Goal: Task Accomplishment & Management: Use online tool/utility

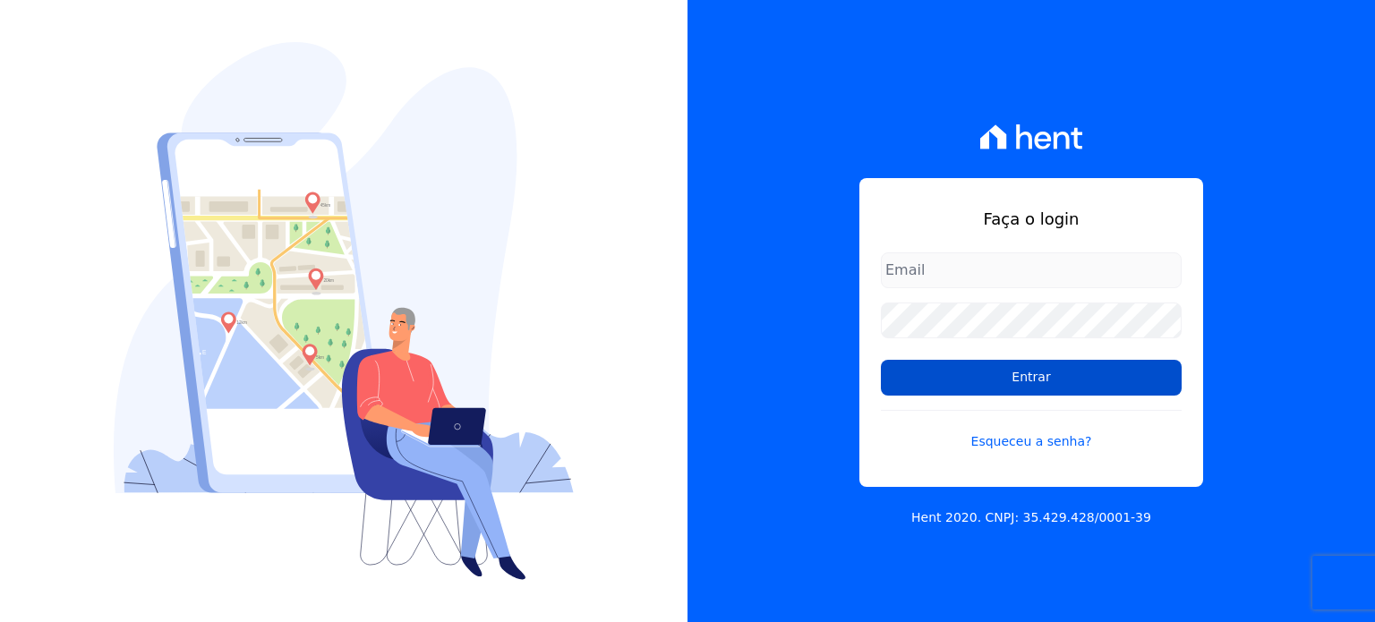
type input "rafaeloliveira@construtoravitale.com.br"
click at [1075, 379] on input "Entrar" at bounding box center [1031, 378] width 301 height 36
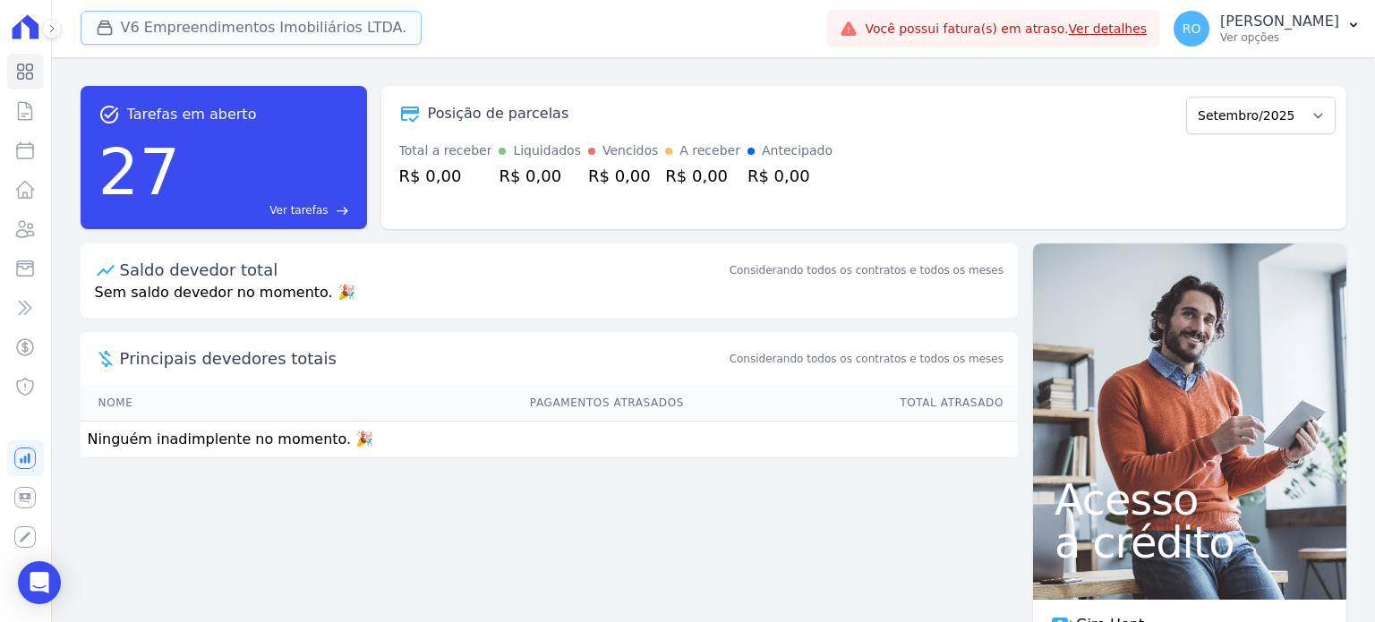
click at [144, 20] on button "V6 Empreendimentos Imobiliários LTDA." at bounding box center [252, 28] width 342 height 34
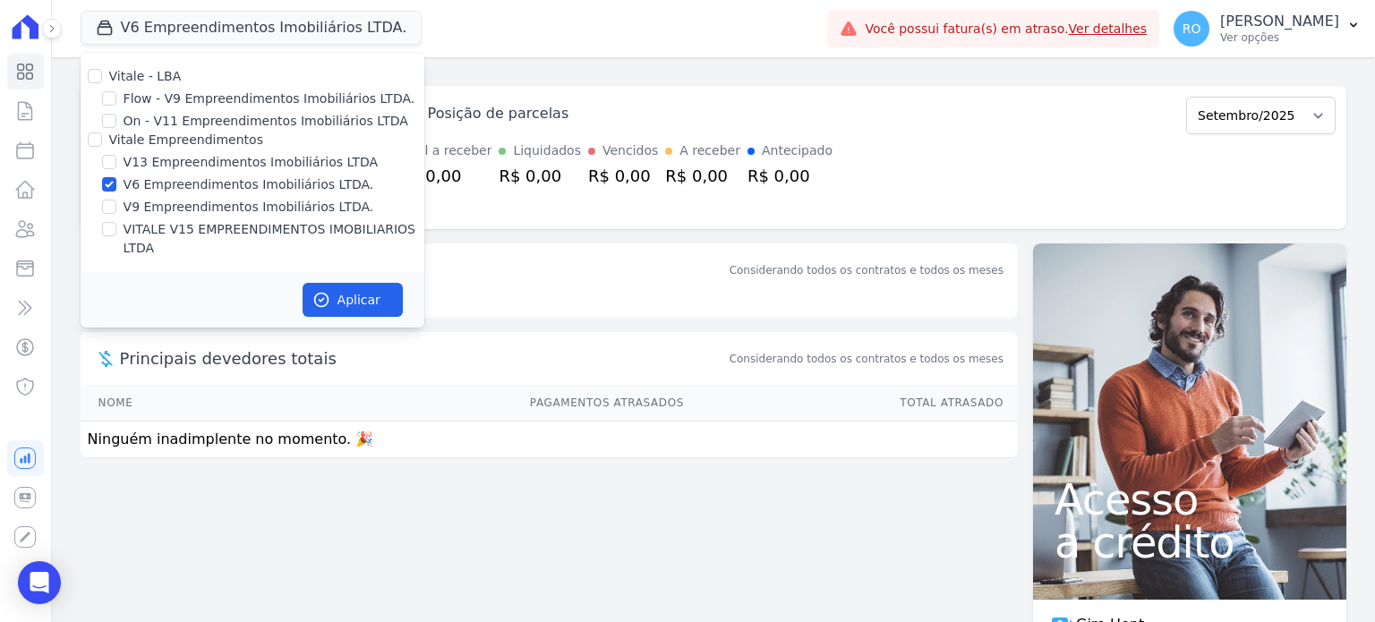
click at [141, 161] on label "V13 Empreendimentos Imobiliários LTDA" at bounding box center [251, 162] width 254 height 19
click at [116, 161] on input "V13 Empreendimentos Imobiliários LTDA" at bounding box center [109, 162] width 14 height 14
checkbox input "true"
click at [141, 186] on label "V6 Empreendimentos Imobiliários LTDA." at bounding box center [249, 184] width 251 height 19
click at [116, 186] on input "V6 Empreendimentos Imobiliários LTDA." at bounding box center [109, 184] width 14 height 14
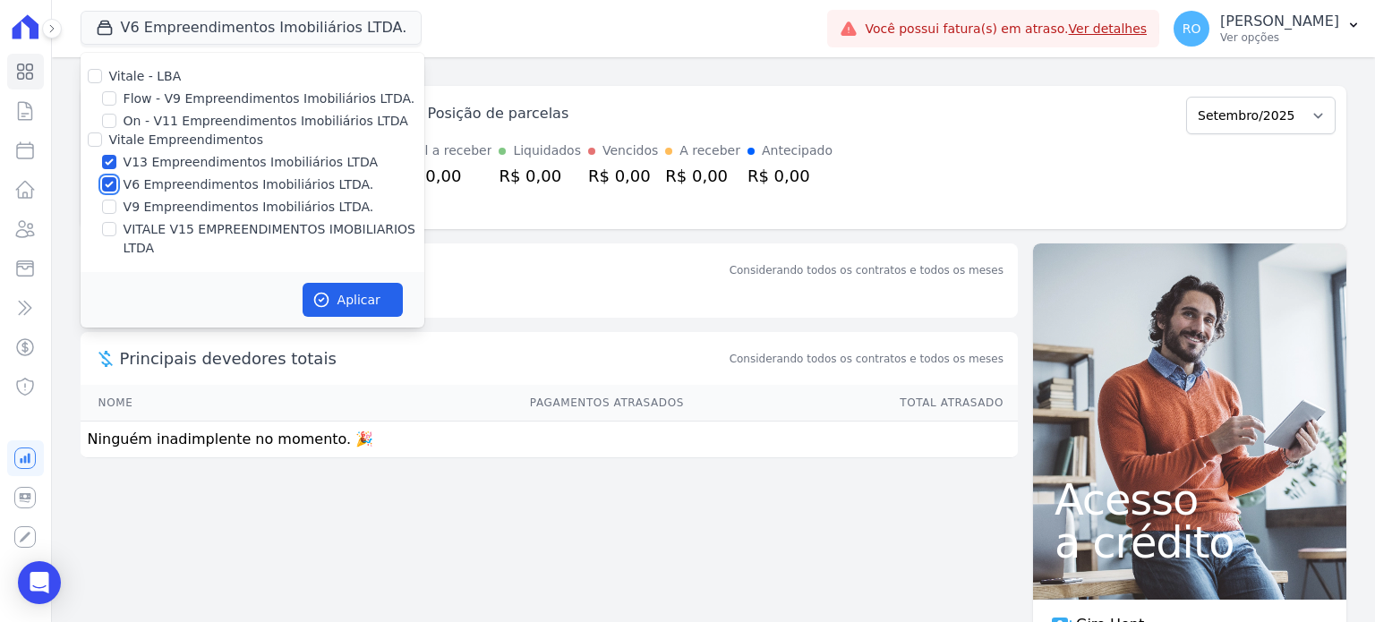
checkbox input "false"
click at [137, 235] on label "VITALE V15 EMPREENDIMENTOS IMOBILIARIOS LTDA" at bounding box center [274, 239] width 301 height 38
click at [116, 235] on input "VITALE V15 EMPREENDIMENTOS IMOBILIARIOS LTDA" at bounding box center [109, 229] width 14 height 14
checkbox input "true"
click at [198, 171] on label "V13 Empreendimentos Imobiliários LTDA" at bounding box center [251, 162] width 254 height 19
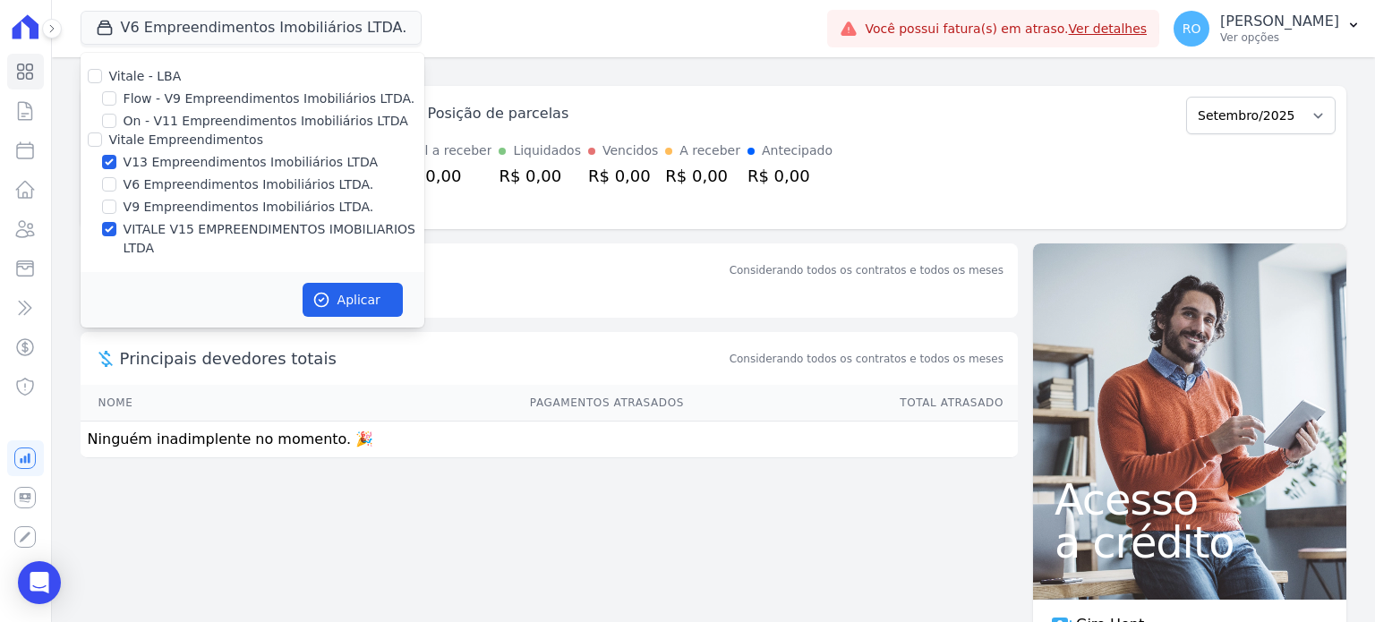
click at [116, 169] on input "V13 Empreendimentos Imobiliários LTDA" at bounding box center [109, 162] width 14 height 14
checkbox input "false"
click at [303, 283] on button "Aplicar" at bounding box center [353, 300] width 100 height 34
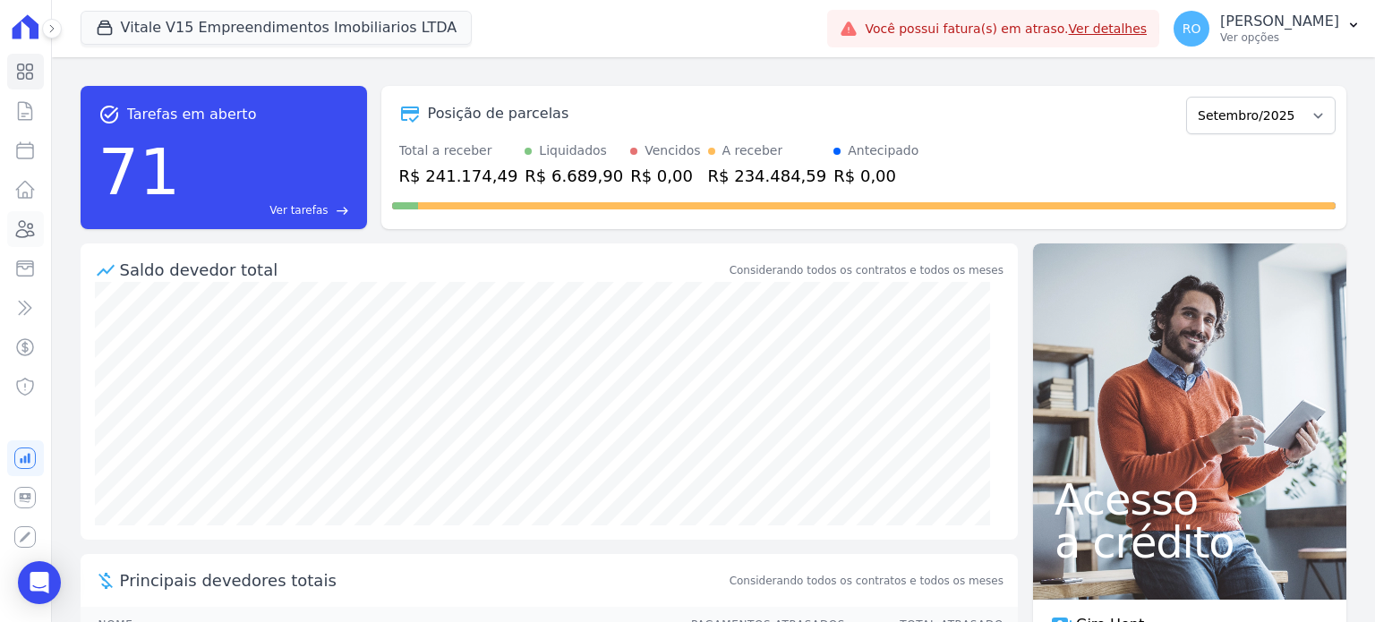
click at [24, 232] on icon at bounding box center [24, 228] width 21 height 21
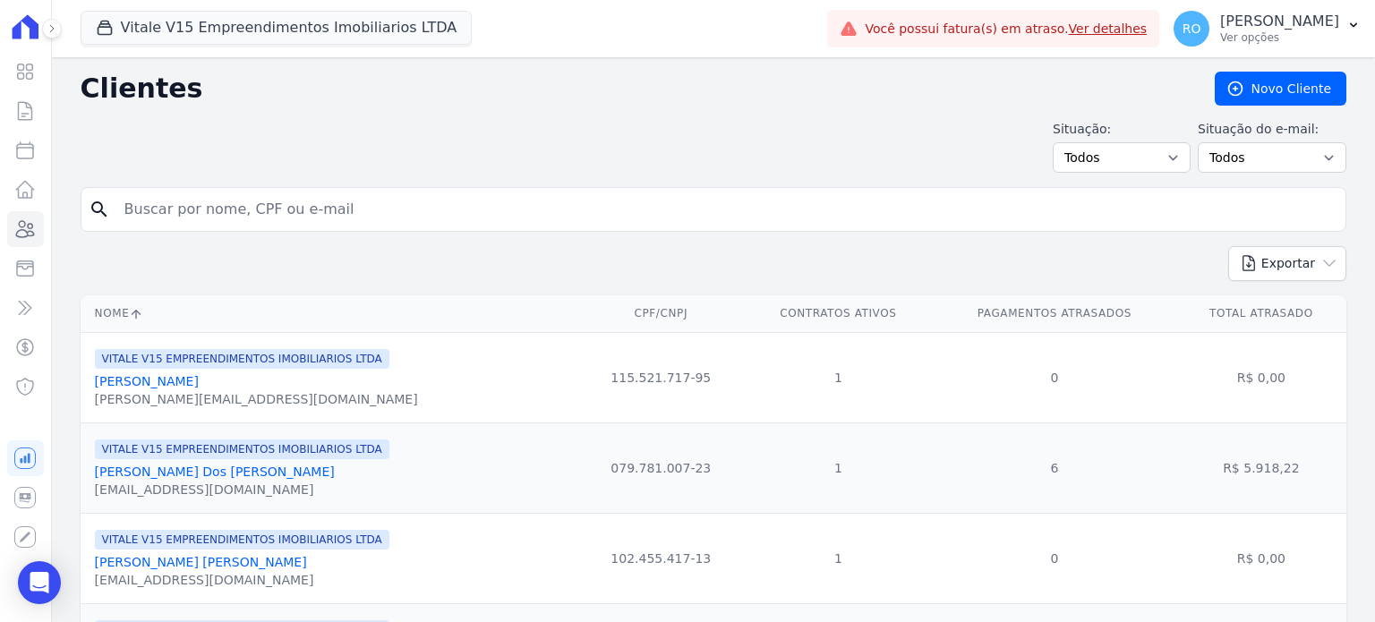
click at [221, 205] on input "search" at bounding box center [726, 210] width 1224 height 36
type input "GLAUCIA"
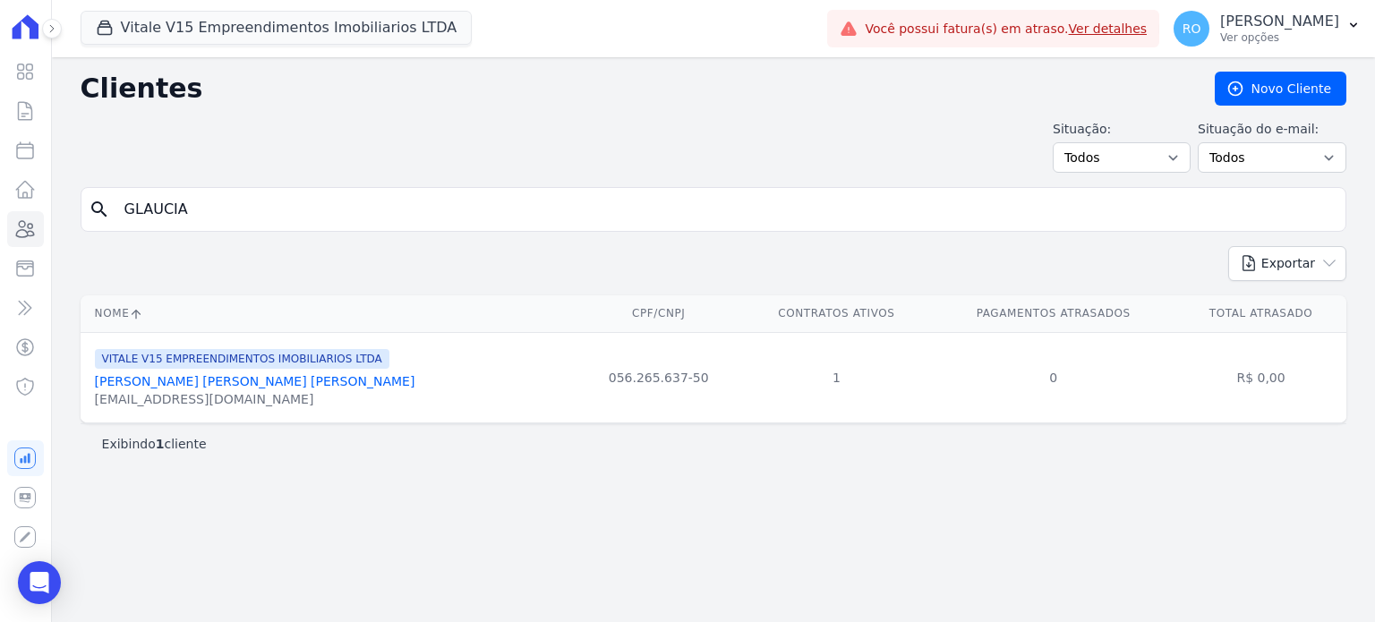
click at [193, 381] on link "Glaucia Regina Pinheiro Vianna" at bounding box center [255, 381] width 320 height 14
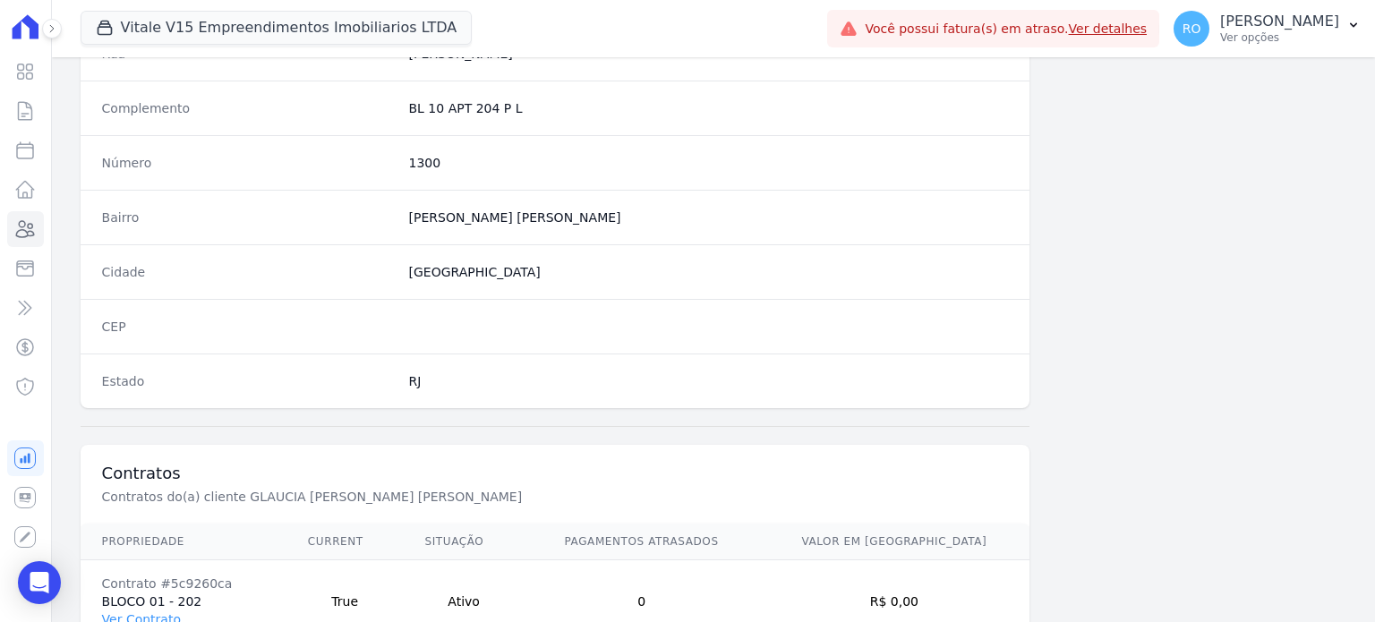
scroll to position [1046, 0]
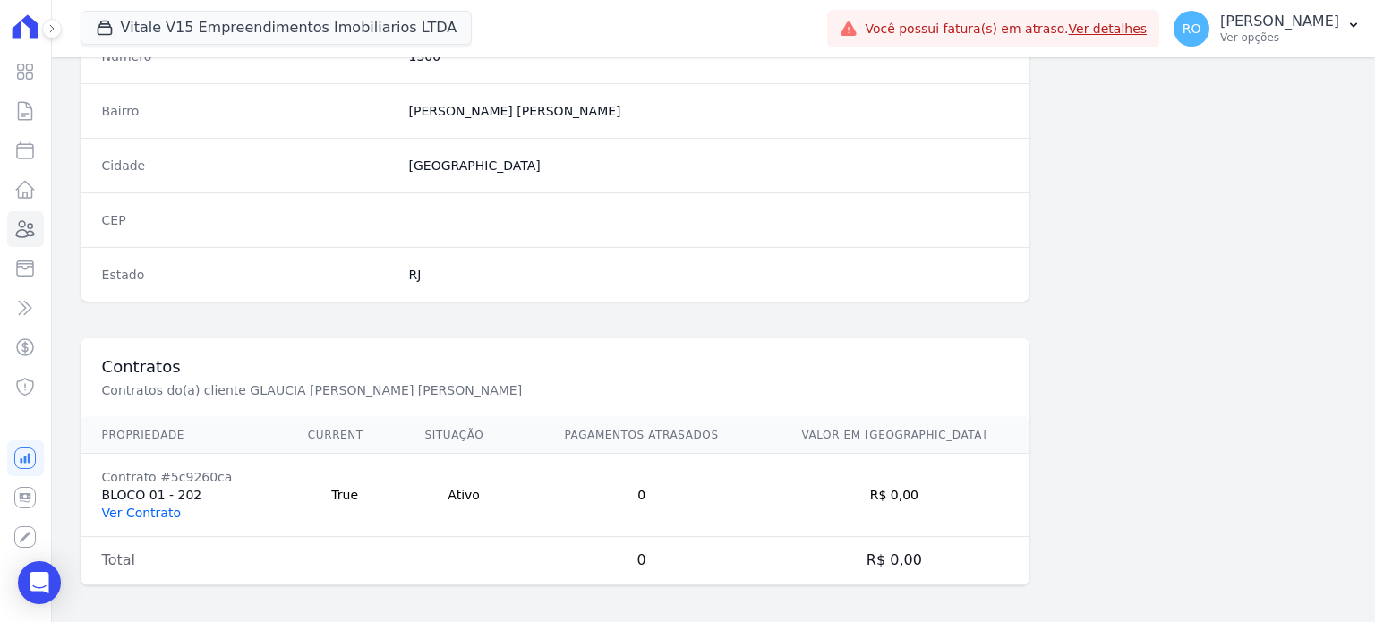
click at [134, 508] on link "Ver Contrato" at bounding box center [141, 513] width 79 height 14
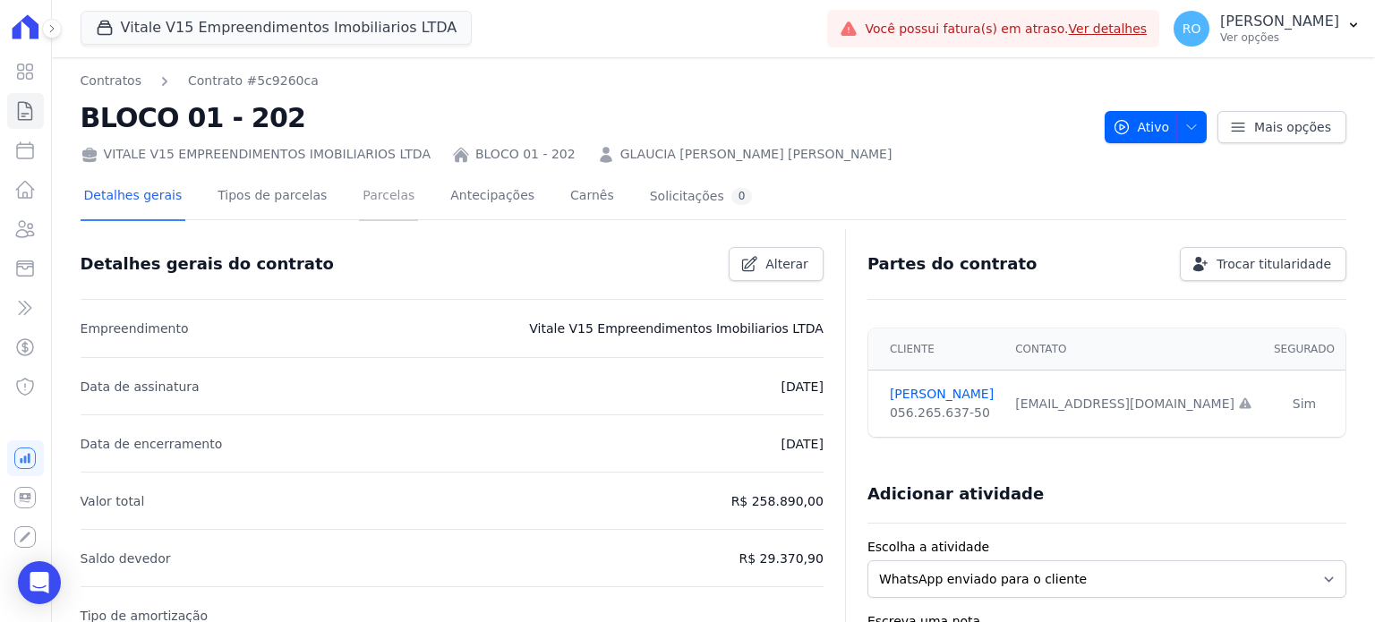
click at [359, 190] on link "Parcelas" at bounding box center [388, 197] width 59 height 47
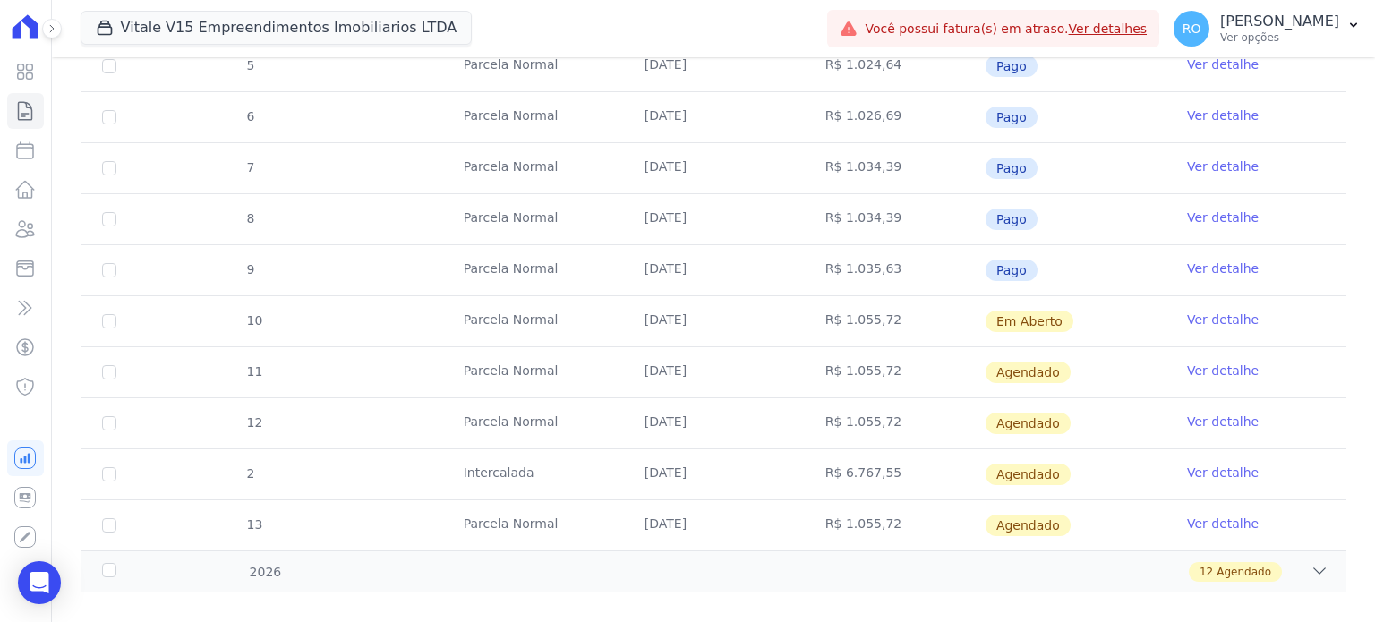
scroll to position [537, 0]
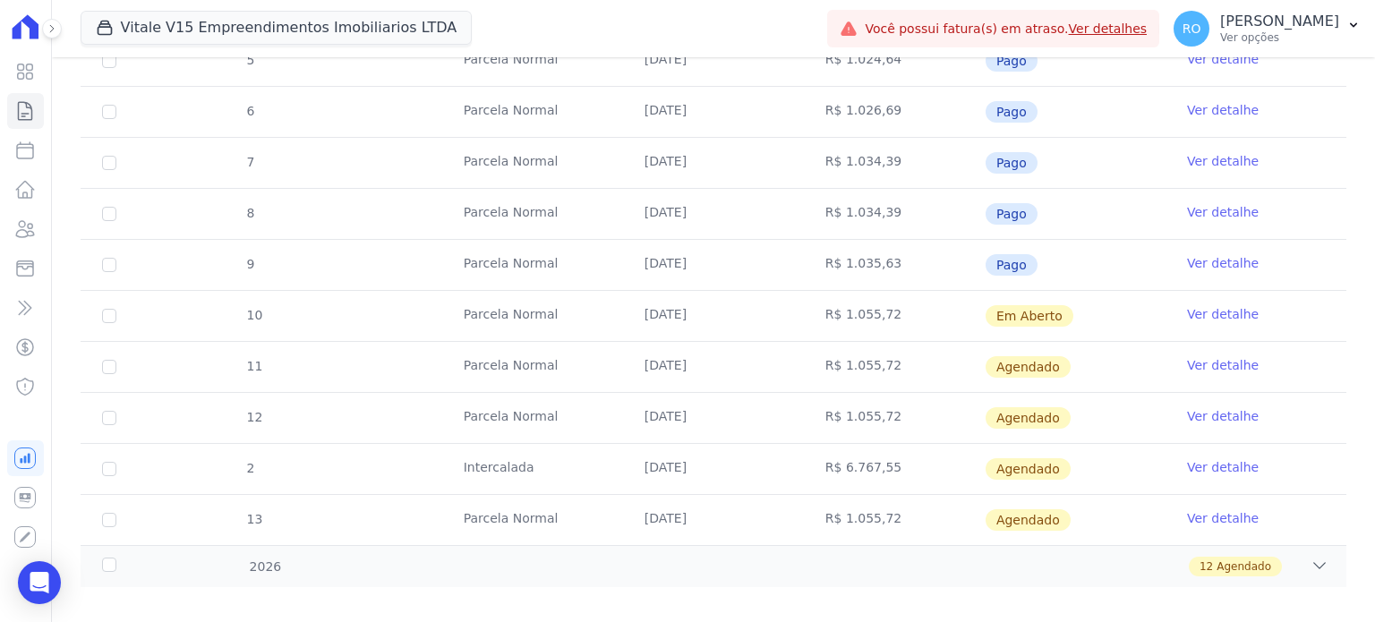
click at [1203, 310] on link "Ver detalhe" at bounding box center [1223, 314] width 72 height 18
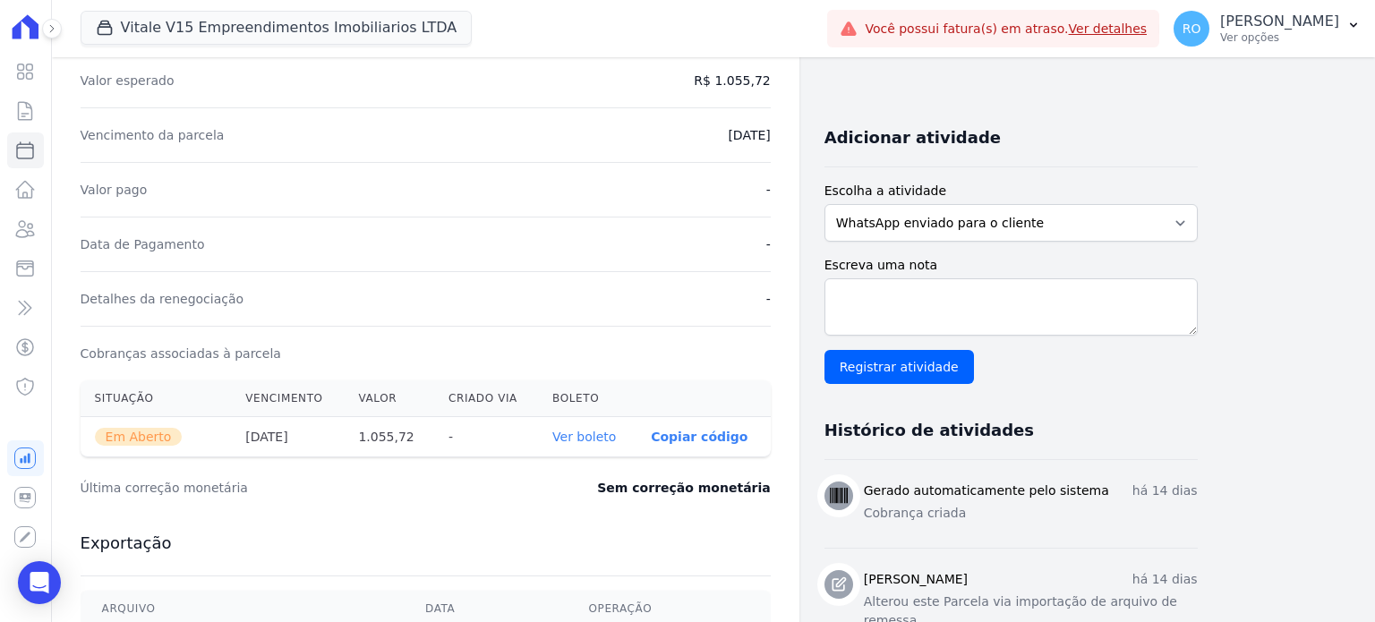
scroll to position [537, 0]
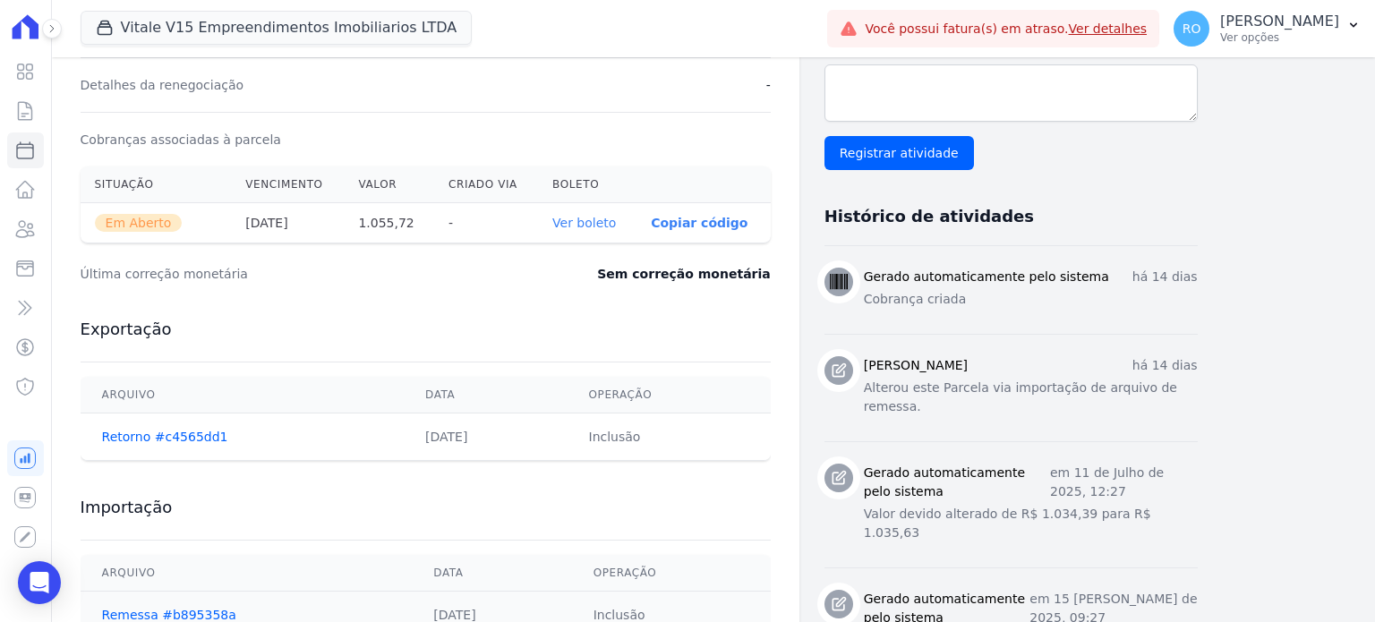
click at [611, 218] on link "Ver boleto" at bounding box center [584, 223] width 64 height 14
click at [204, 13] on button "Vitale V15 Empreendimentos Imobiliarios LTDA" at bounding box center [277, 28] width 392 height 34
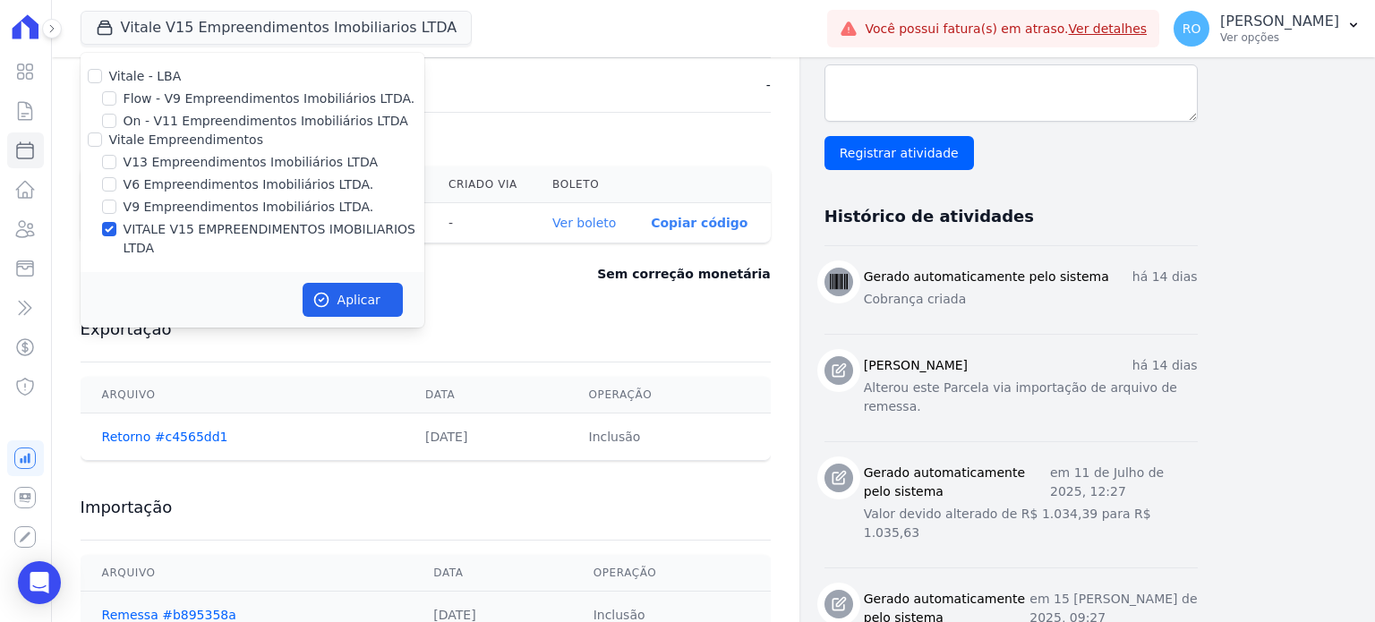
click at [157, 165] on label "V13 Empreendimentos Imobiliários LTDA" at bounding box center [251, 162] width 254 height 19
click at [116, 165] on input "V13 Empreendimentos Imobiliários LTDA" at bounding box center [109, 162] width 14 height 14
checkbox input "true"
click at [337, 283] on button "Aplicar" at bounding box center [353, 300] width 100 height 34
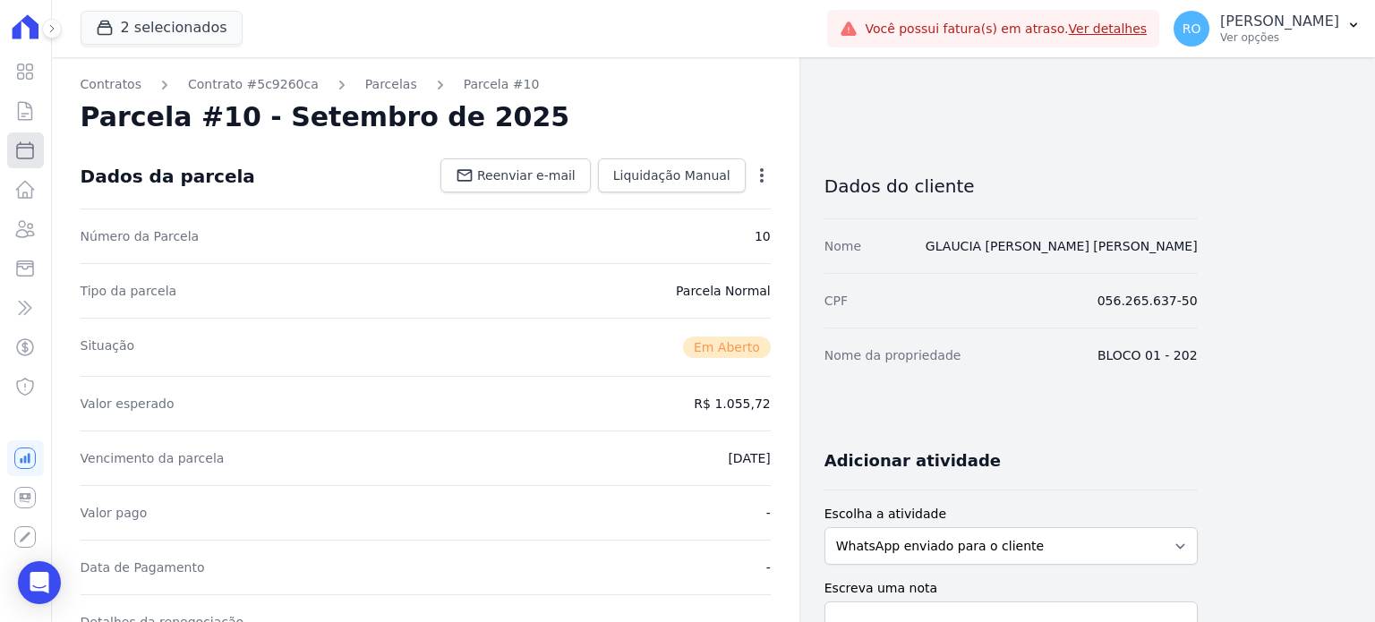
click at [25, 153] on icon at bounding box center [24, 150] width 21 height 21
select select
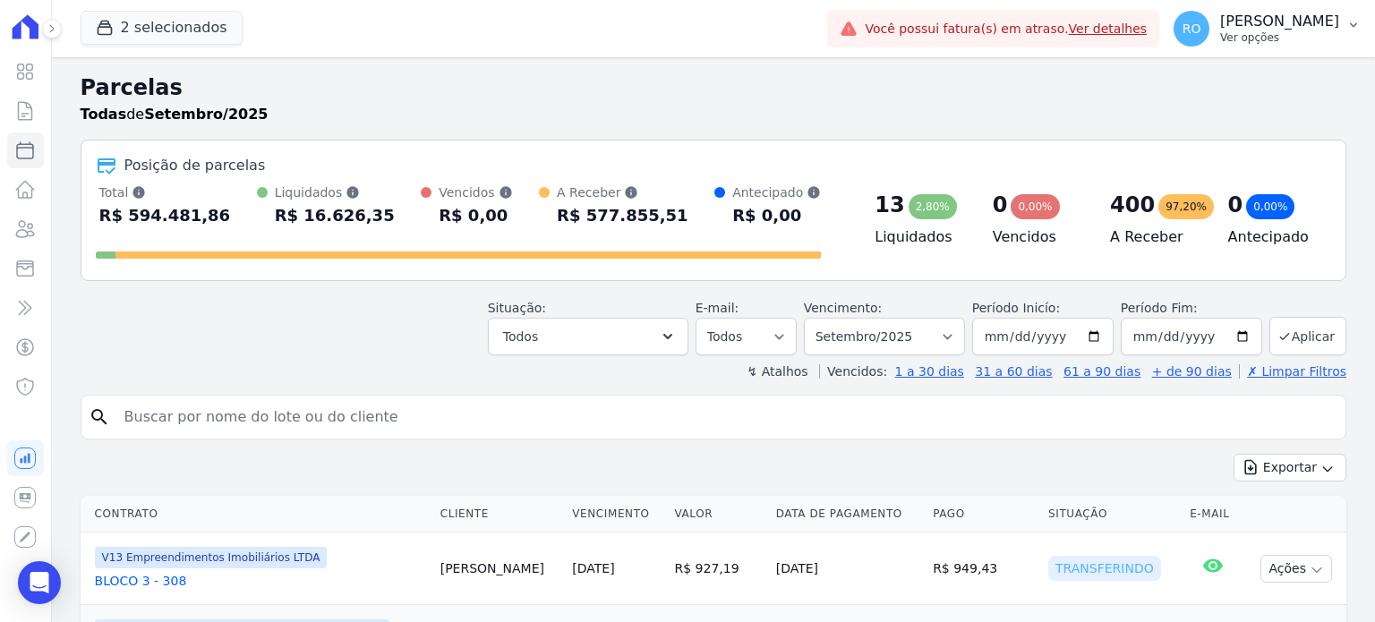
click at [1304, 43] on p "Ver opções" at bounding box center [1279, 37] width 119 height 14
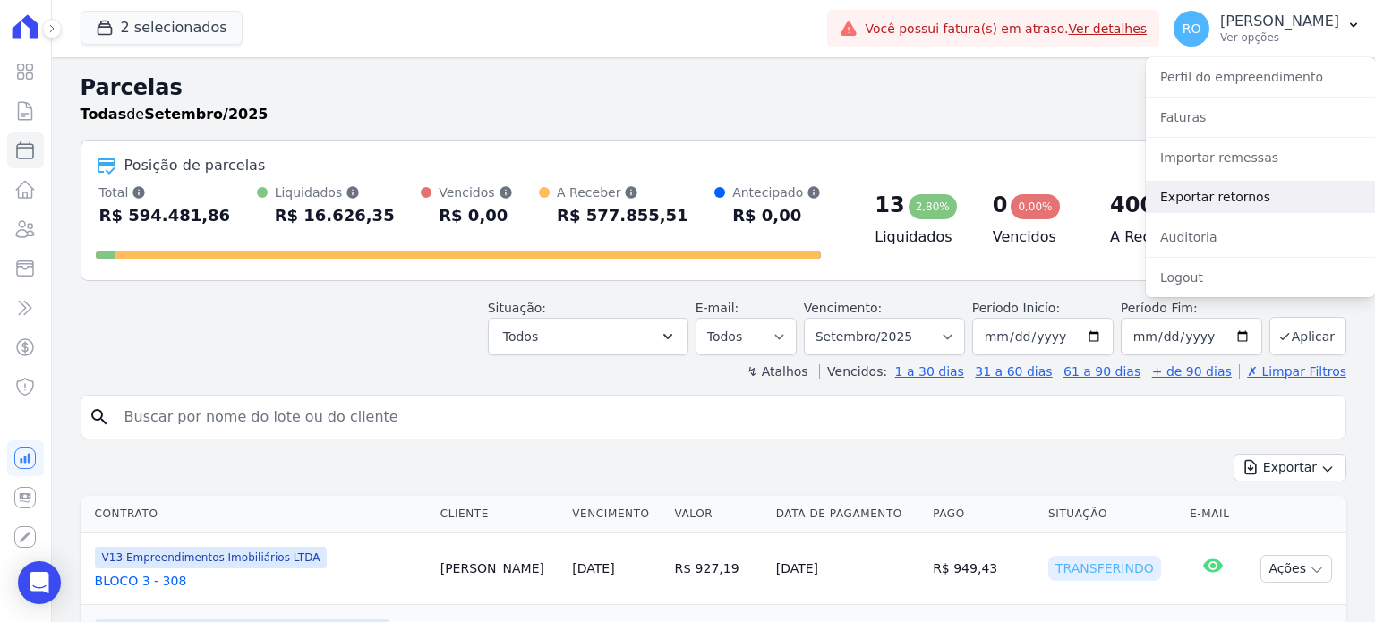
click at [1228, 190] on link "Exportar retornos" at bounding box center [1260, 197] width 229 height 32
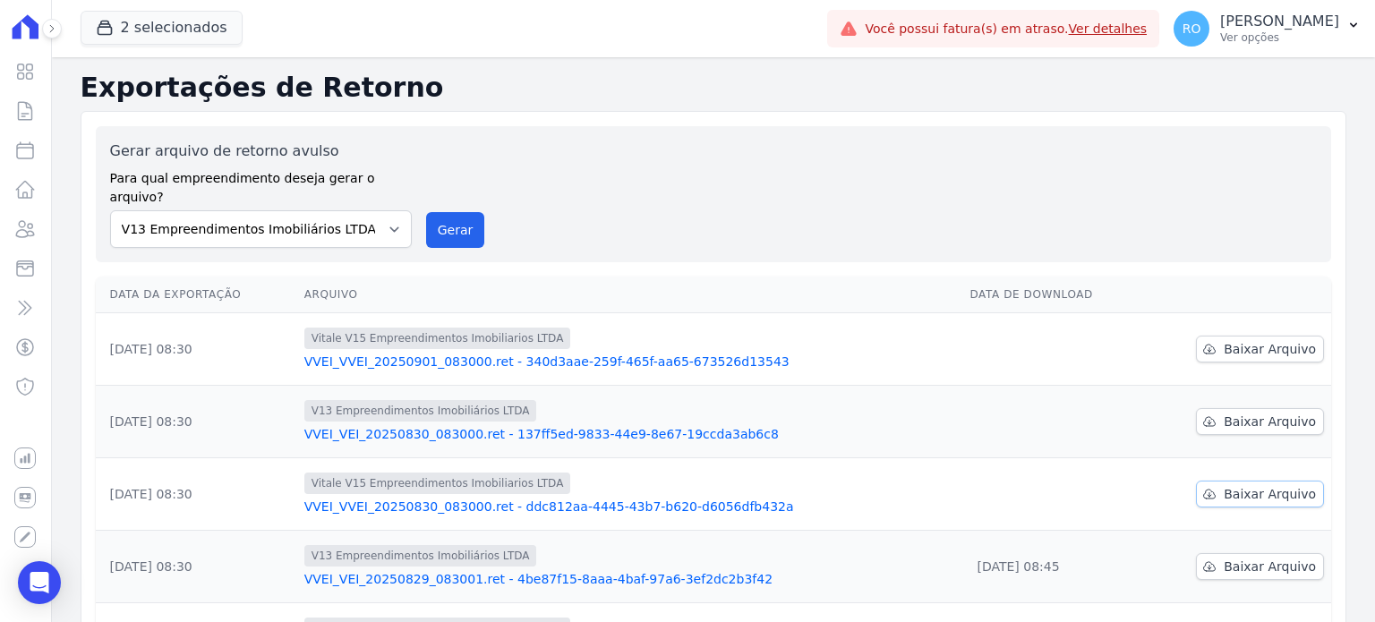
click at [1224, 485] on span "Baixar Arquivo" at bounding box center [1270, 494] width 92 height 18
click at [1224, 413] on span "Baixar Arquivo" at bounding box center [1270, 422] width 92 height 18
click at [1227, 338] on link "Baixar Arquivo" at bounding box center [1260, 349] width 128 height 27
click at [439, 212] on button "Gerar" at bounding box center [455, 230] width 59 height 36
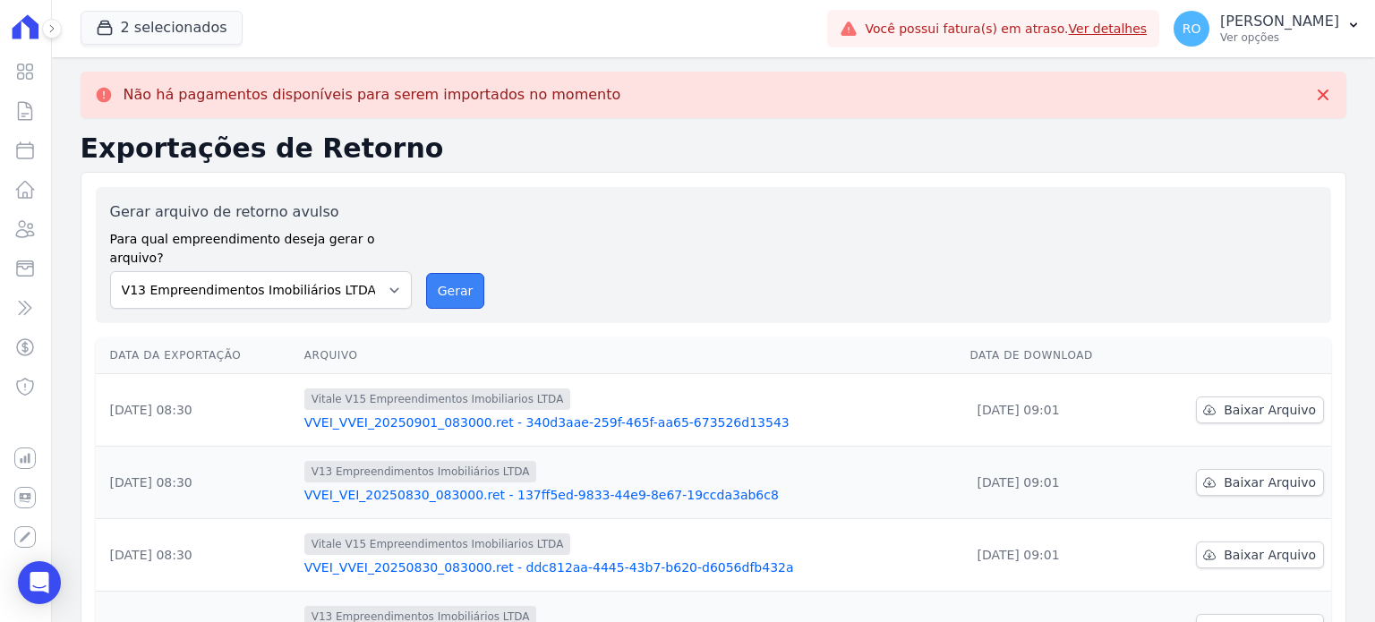
click at [442, 273] on button "Gerar" at bounding box center [455, 291] width 59 height 36
click at [390, 271] on select "Flow - V9 Empreendimentos Imobiliários LTDA. On - V11 Empreendimentos Imobiliár…" at bounding box center [261, 290] width 302 height 38
select select "43a01992-2921-4595-aa0d-28e05d992a61"
click at [110, 271] on select "Flow - V9 Empreendimentos Imobiliários LTDA. On - V11 Empreendimentos Imobiliár…" at bounding box center [261, 290] width 302 height 38
click at [450, 273] on button "Gerar" at bounding box center [455, 291] width 59 height 36
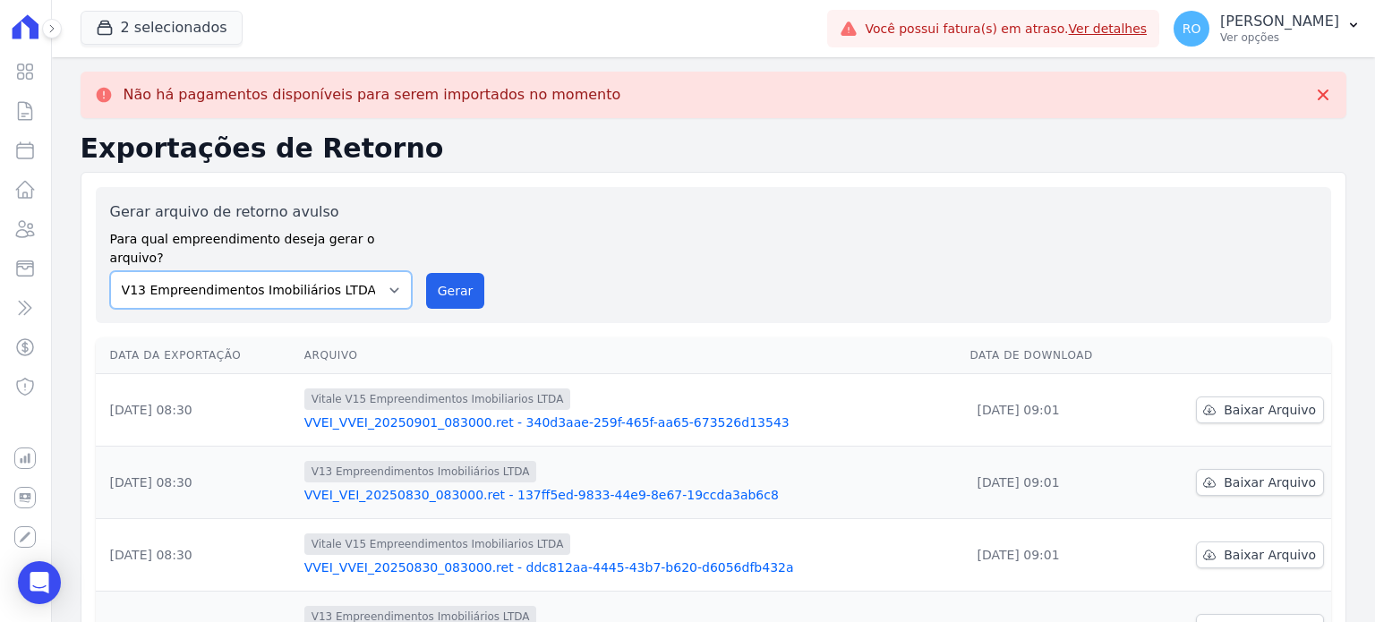
click at [384, 271] on select "Flow - V9 Empreendimentos Imobiliários LTDA. On - V11 Empreendimentos Imobiliár…" at bounding box center [261, 290] width 302 height 38
select select "0e10f97d-c198-47be-9a11-62d78ea65f02"
click at [110, 271] on select "Flow - V9 Empreendimentos Imobiliários LTDA. On - V11 Empreendimentos Imobiliár…" at bounding box center [261, 290] width 302 height 38
click at [427, 273] on button "Gerar" at bounding box center [455, 291] width 59 height 36
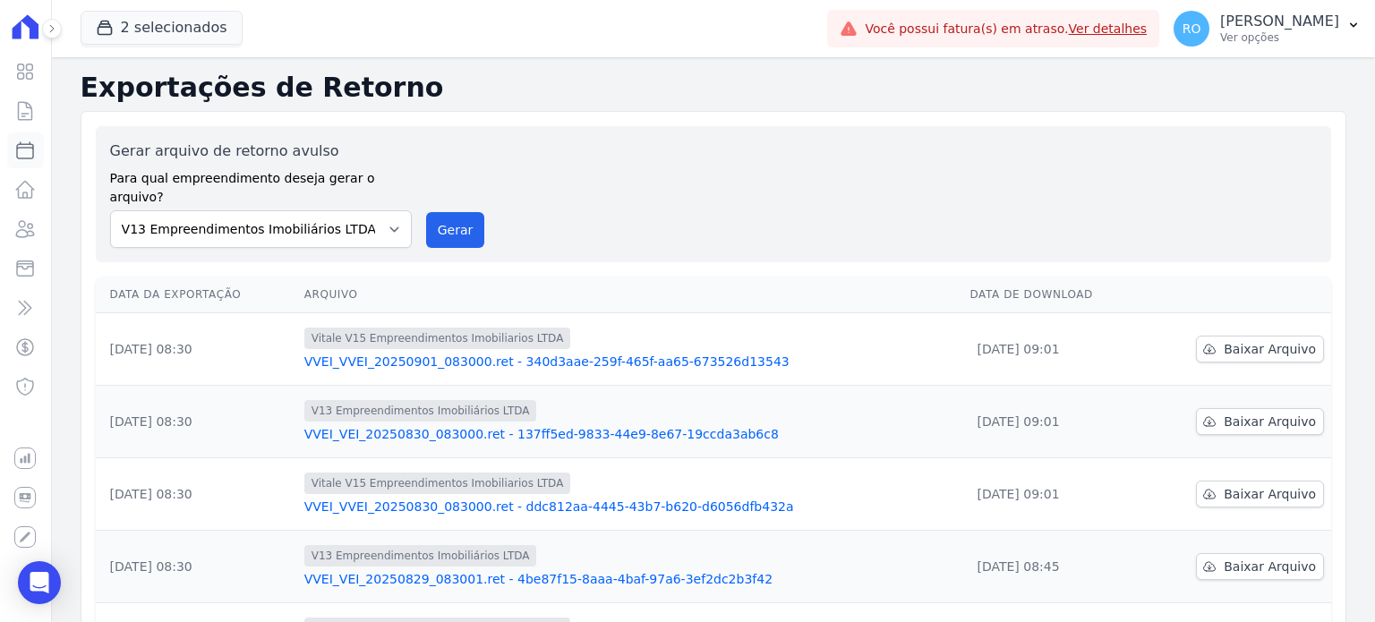
click at [32, 143] on icon at bounding box center [24, 150] width 21 height 21
select select
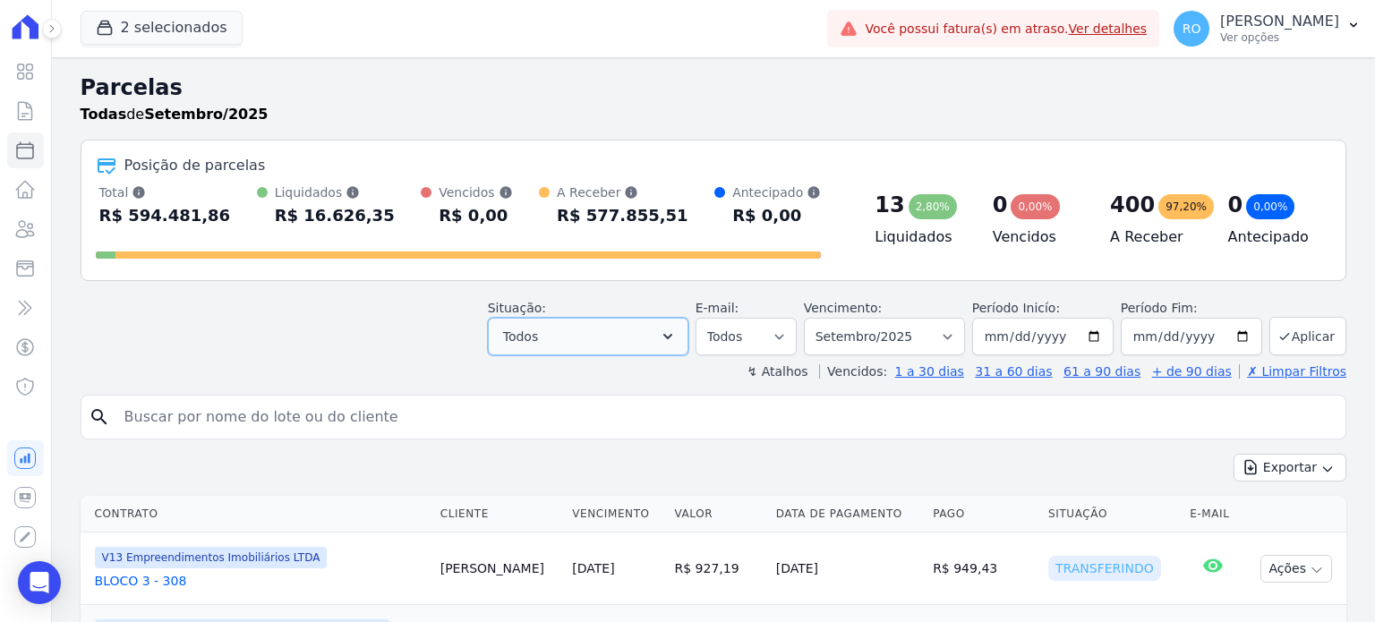
click at [677, 338] on icon "button" at bounding box center [668, 337] width 18 height 18
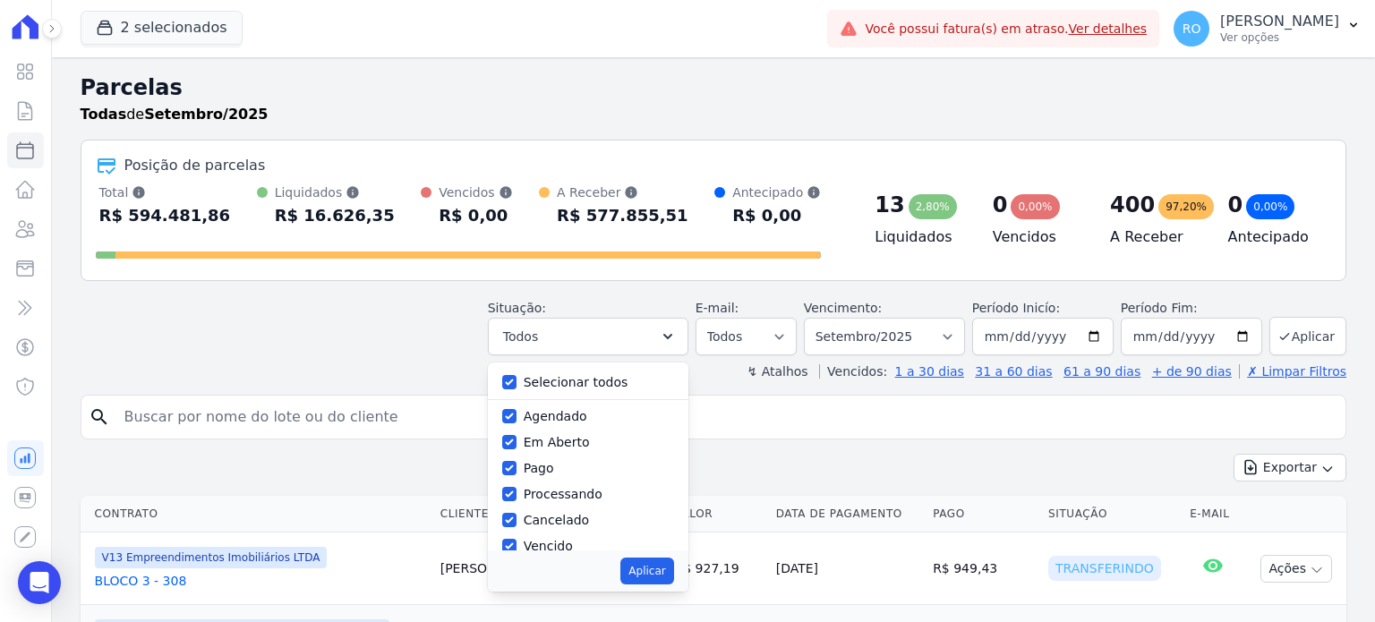
click at [628, 382] on label "Selecionar todos" at bounding box center [576, 382] width 105 height 14
click at [516, 382] on input "Selecionar todos" at bounding box center [509, 382] width 14 height 14
checkbox input "false"
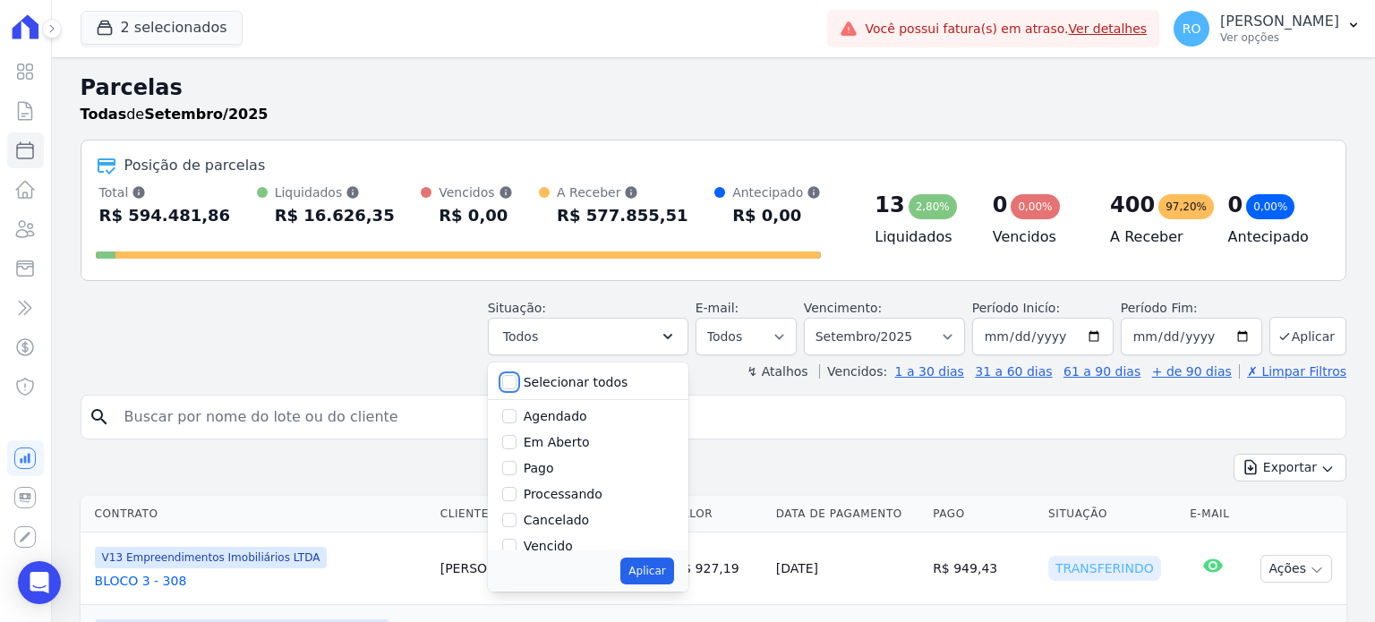
checkbox input "false"
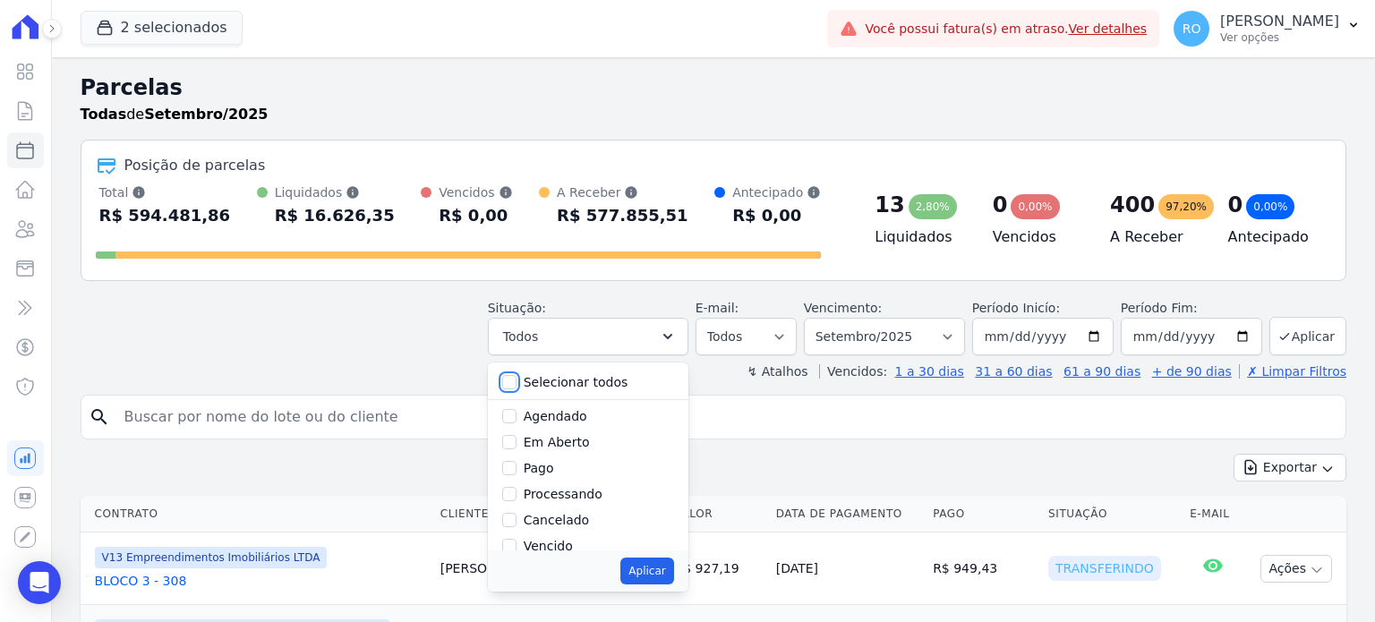
checkbox input "false"
click at [554, 473] on label "Pago" at bounding box center [539, 468] width 30 height 14
click at [554, 472] on label "Pago" at bounding box center [539, 468] width 30 height 14
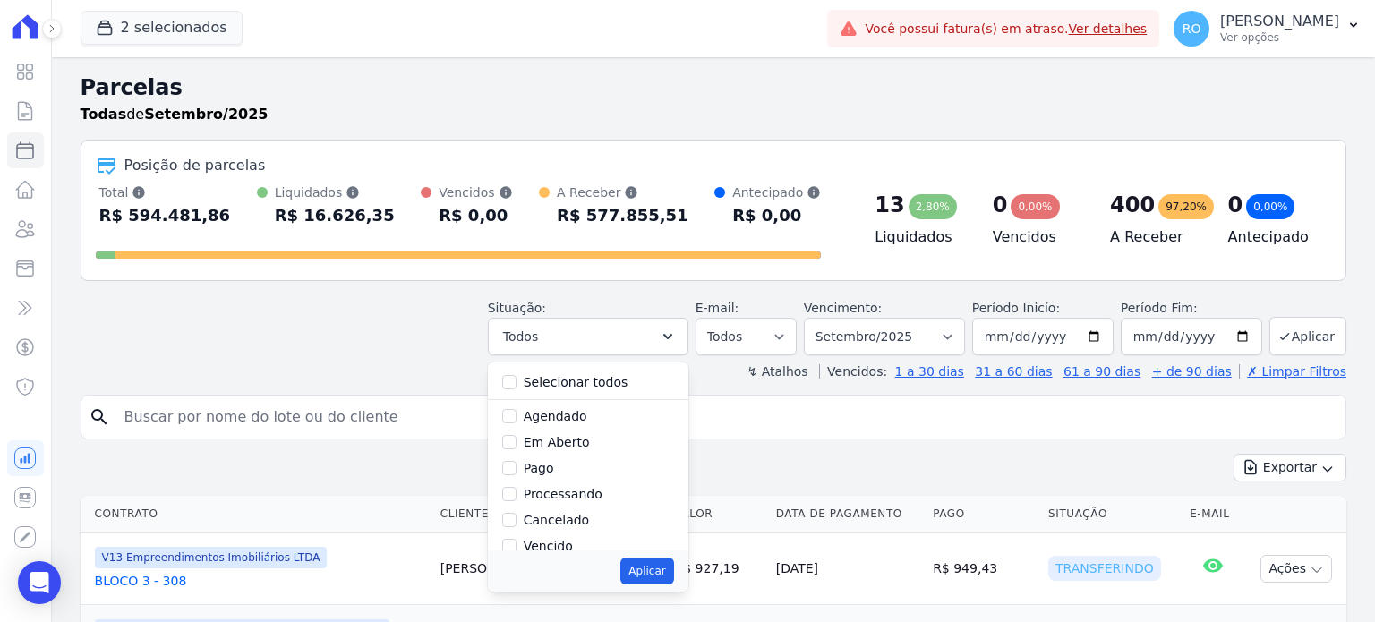
click at [516, 472] on input "Pago" at bounding box center [509, 468] width 14 height 14
checkbox input "true"
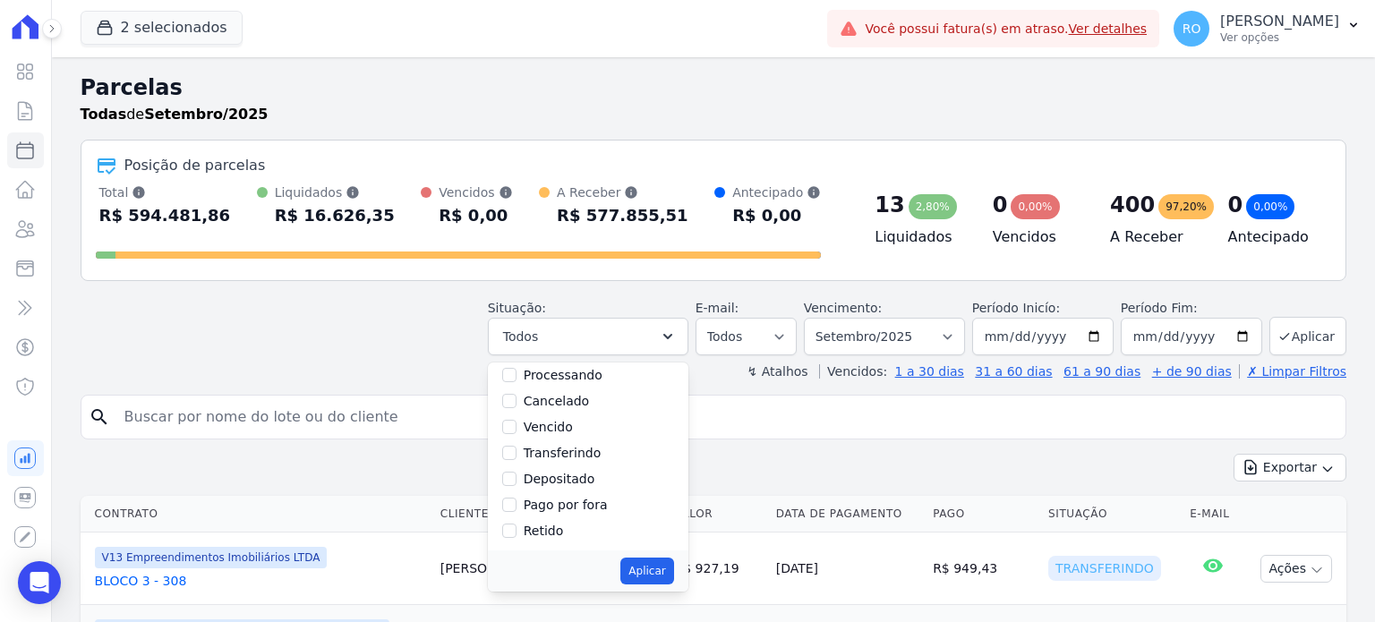
click at [553, 455] on label "Transferindo" at bounding box center [563, 453] width 78 height 14
click at [516, 455] on input "Transferindo" at bounding box center [509, 453] width 14 height 14
checkbox input "true"
click at [553, 473] on label "Depositado" at bounding box center [560, 479] width 72 height 14
click at [516, 473] on input "Depositado" at bounding box center [509, 479] width 14 height 14
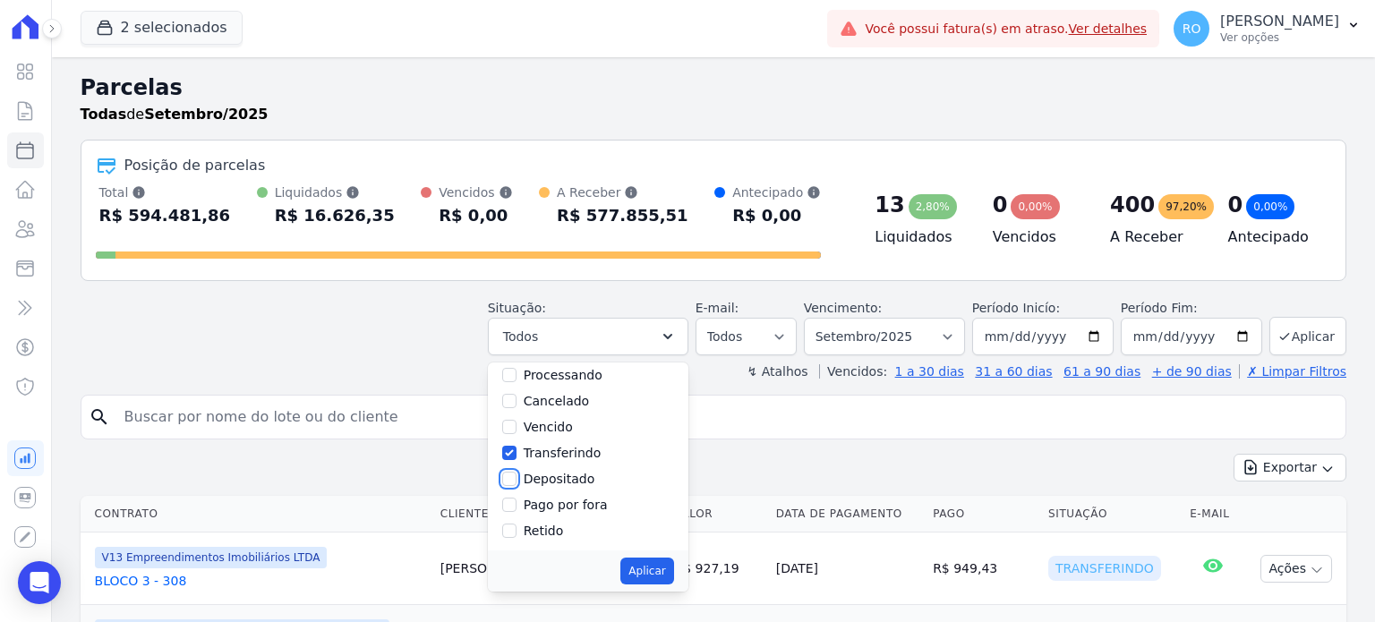
checkbox input "true"
click at [673, 576] on button "Aplicar" at bounding box center [646, 571] width 53 height 27
select select "paid"
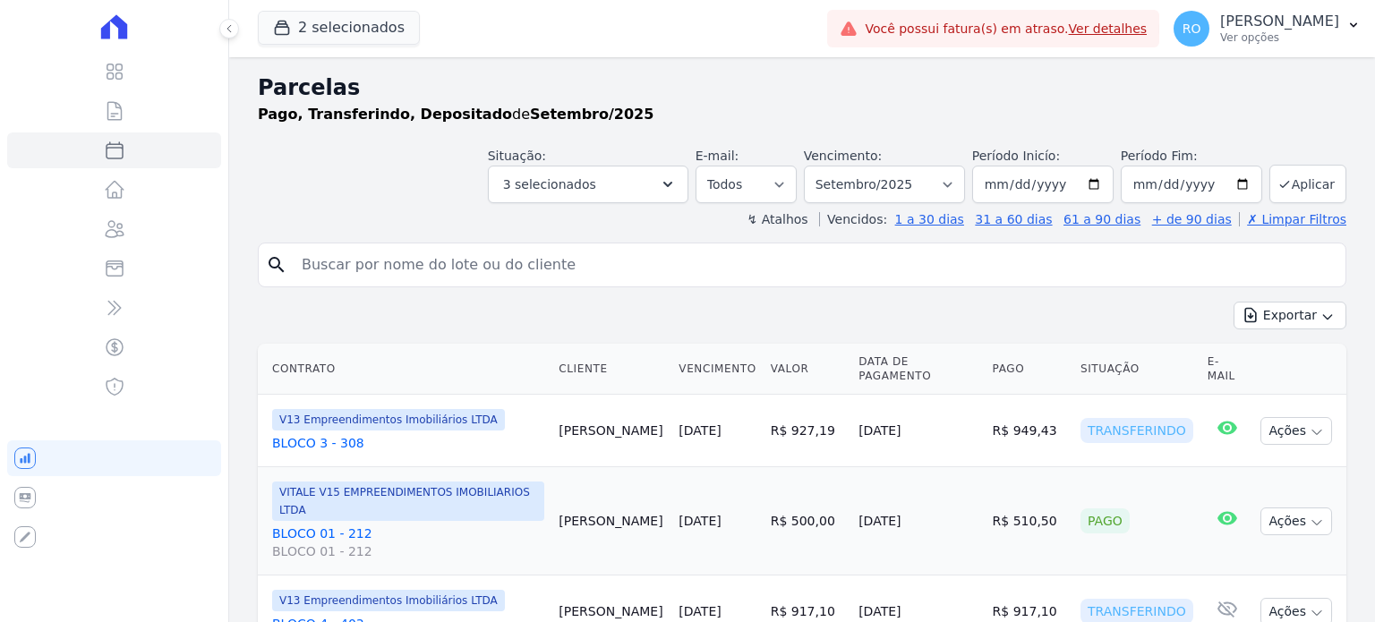
select select
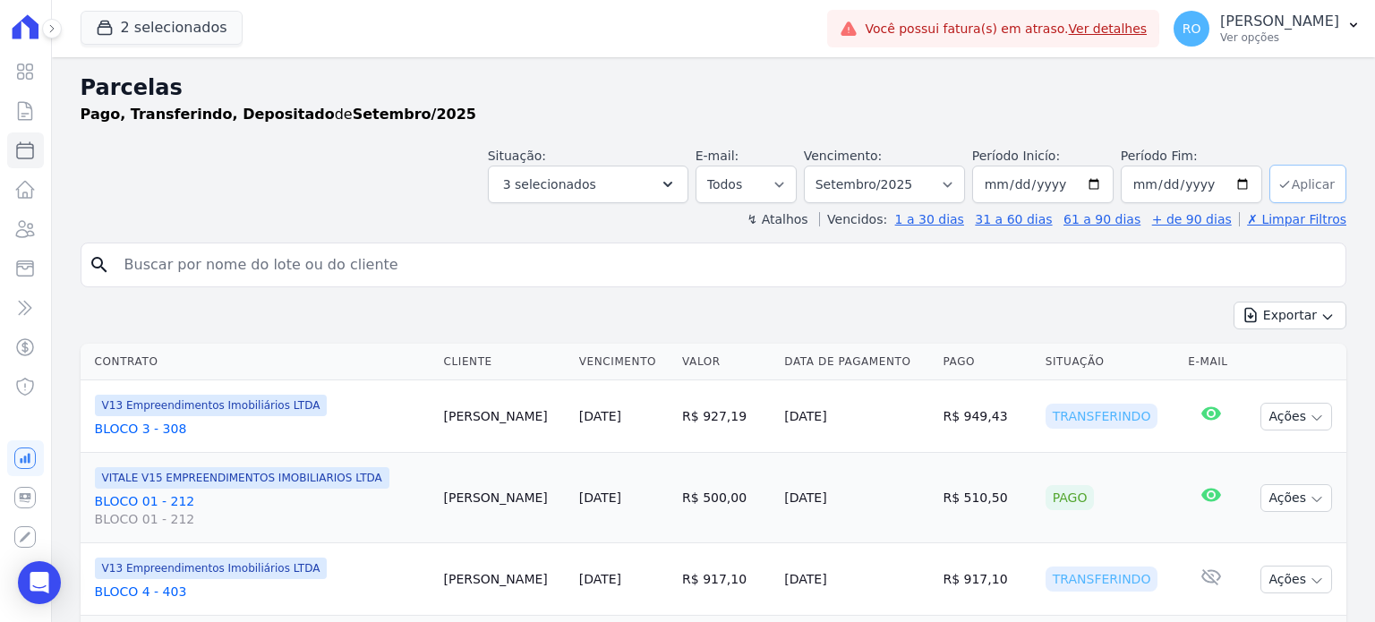
click at [1293, 186] on button "Aplicar" at bounding box center [1307, 184] width 77 height 38
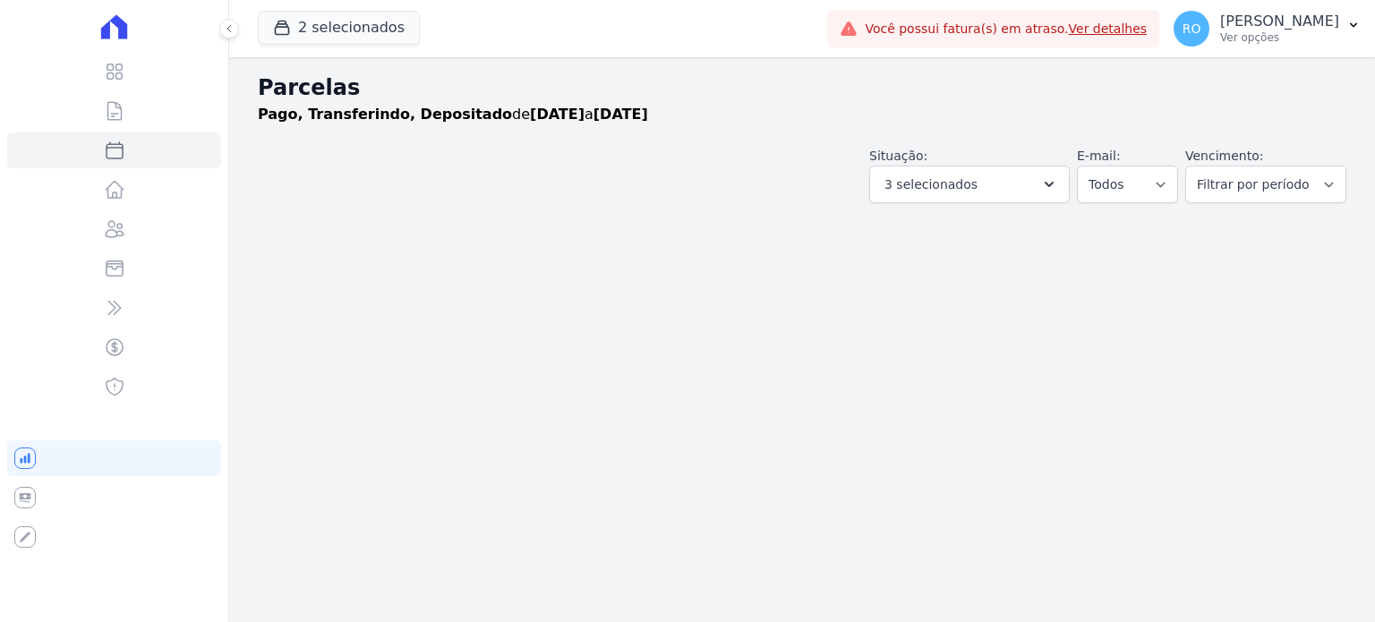
select select
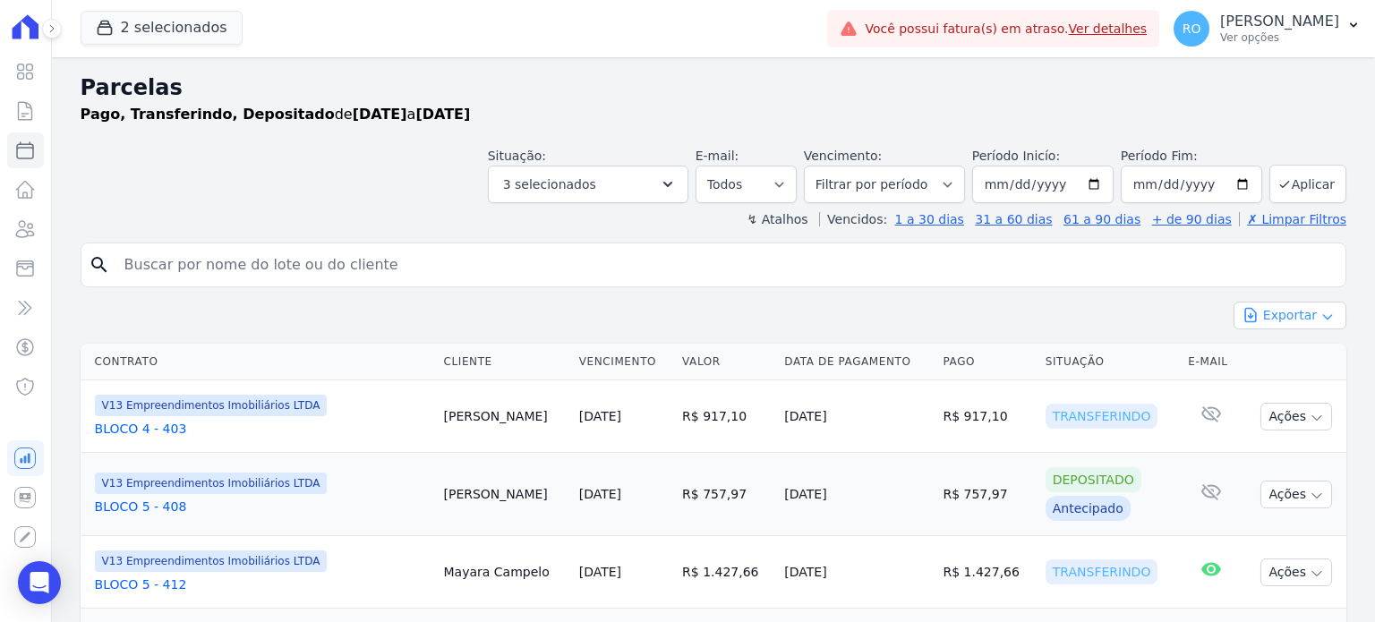
click at [1290, 318] on button "Exportar" at bounding box center [1289, 316] width 113 height 28
click at [1264, 383] on span "Exportar CSV" at bounding box center [1288, 389] width 95 height 18
click at [1092, 185] on input "2025-09-01" at bounding box center [1042, 185] width 141 height 38
type input "[DATE]"
click at [1292, 184] on button "Aplicar" at bounding box center [1307, 184] width 77 height 38
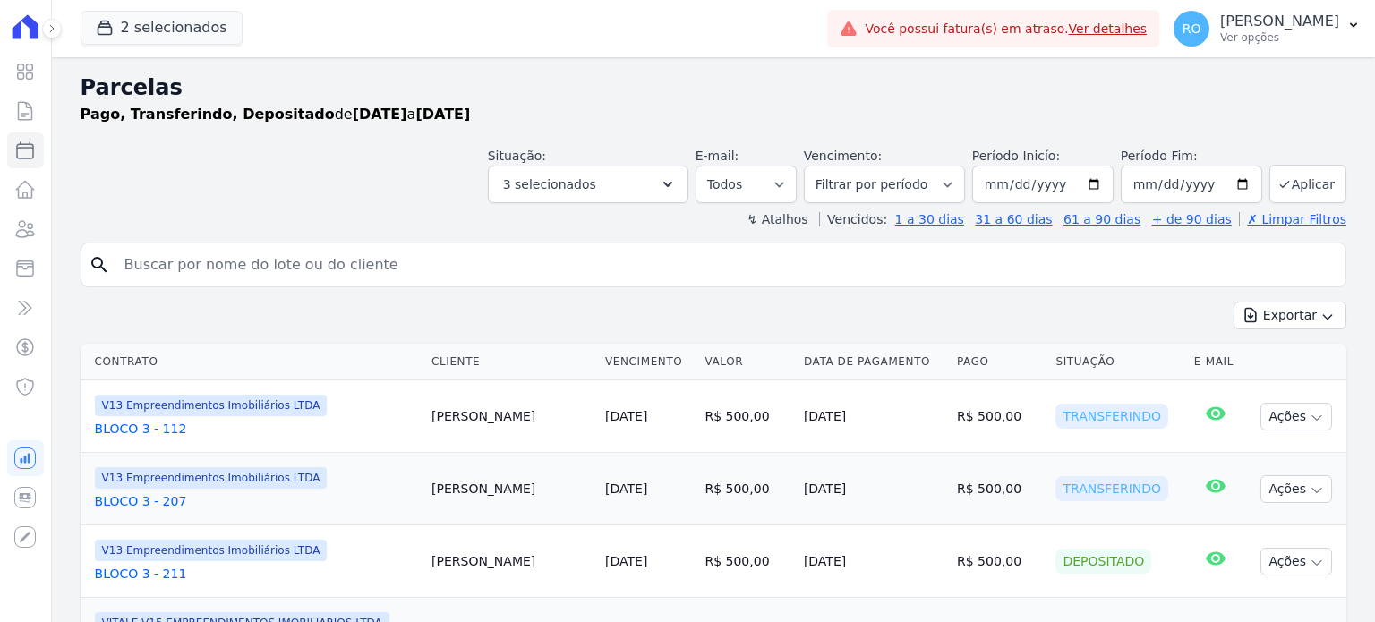
select select
click at [1270, 311] on button "Exportar" at bounding box center [1289, 316] width 113 height 28
click at [1264, 388] on span "Exportar CSV" at bounding box center [1288, 389] width 95 height 18
